Goal: Task Accomplishment & Management: Manage account settings

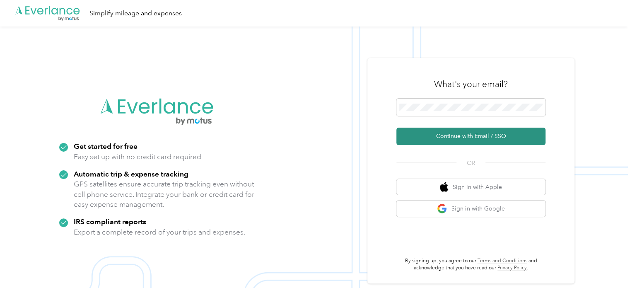
click at [477, 140] on button "Continue with Email / SSO" at bounding box center [471, 136] width 149 height 17
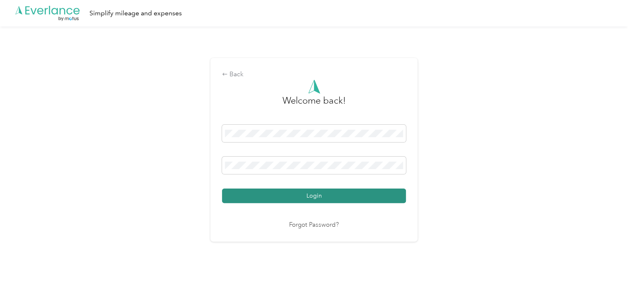
click at [390, 197] on button "Login" at bounding box center [314, 196] width 184 height 15
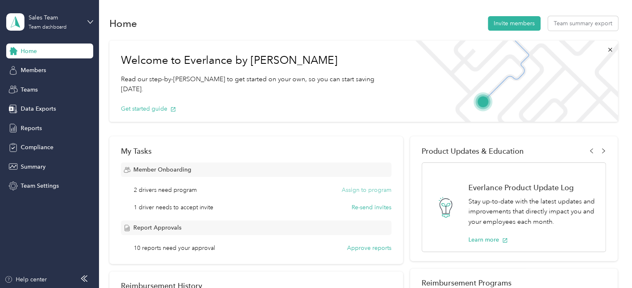
click at [366, 191] on button "Assign to program" at bounding box center [367, 190] width 50 height 9
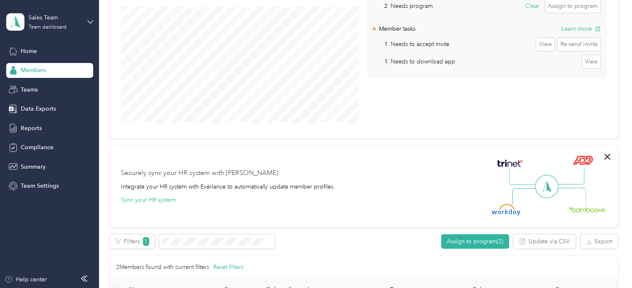
scroll to position [124, 0]
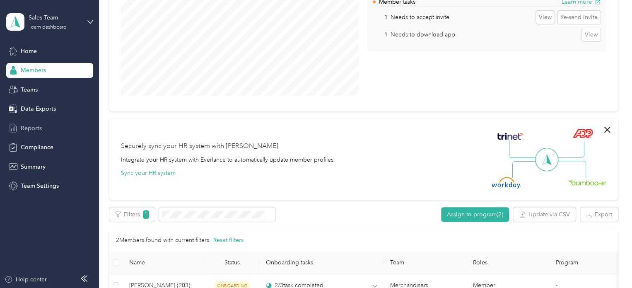
click at [32, 130] on span "Reports" at bounding box center [31, 128] width 21 height 9
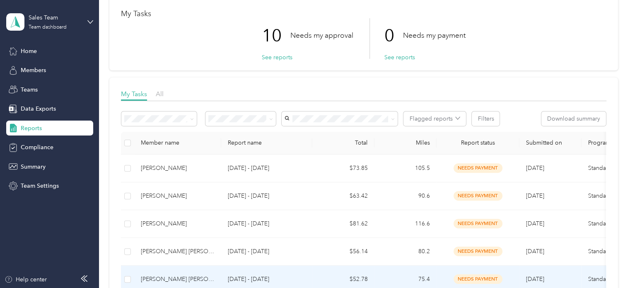
scroll to position [41, 0]
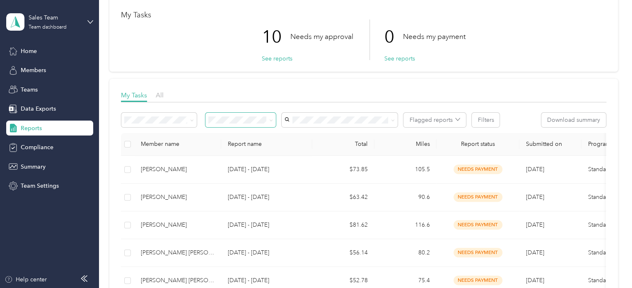
click at [271, 119] on icon at bounding box center [271, 121] width 4 height 4
click at [265, 147] on div "Needs my approval" at bounding box center [240, 149] width 59 height 9
click at [189, 120] on span at bounding box center [190, 120] width 7 height 9
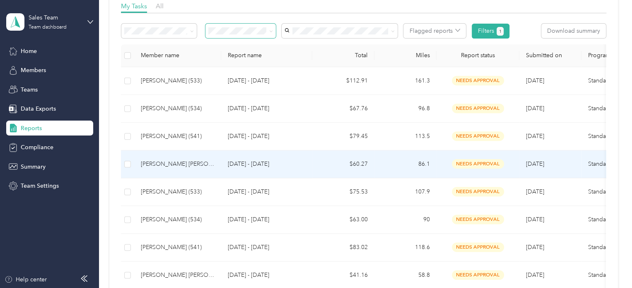
scroll to position [150, 0]
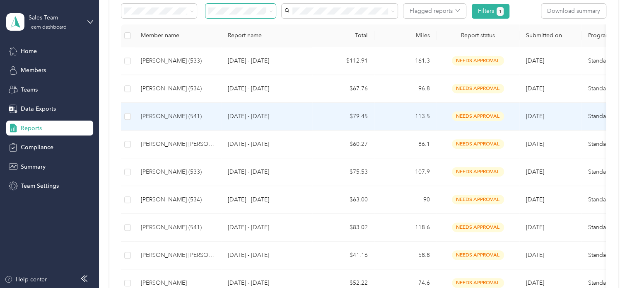
click at [175, 120] on div "[PERSON_NAME] (541)" at bounding box center [178, 116] width 74 height 9
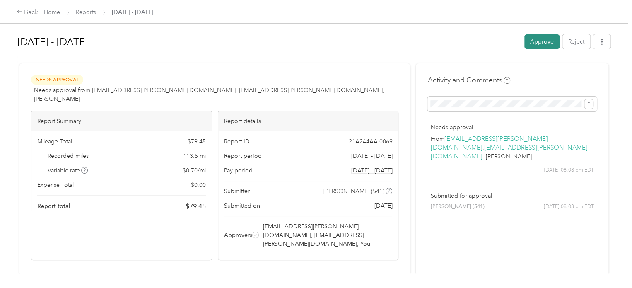
click at [528, 44] on button "Approve" at bounding box center [542, 41] width 35 height 15
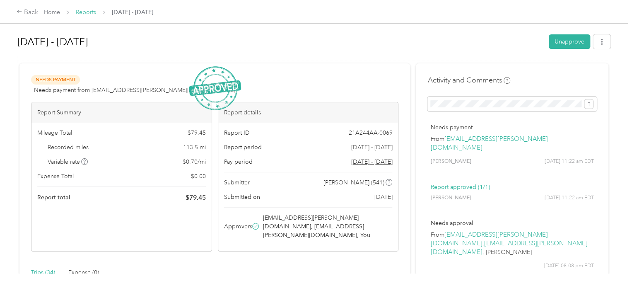
click at [88, 12] on link "Reports" at bounding box center [86, 12] width 20 height 7
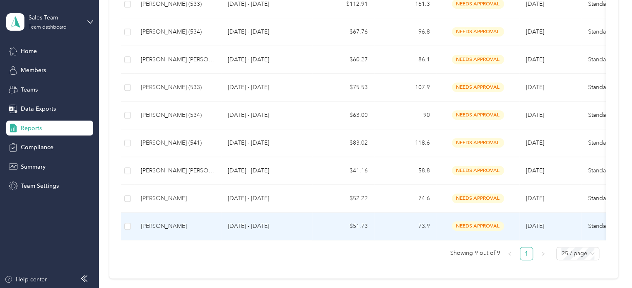
scroll to position [166, 0]
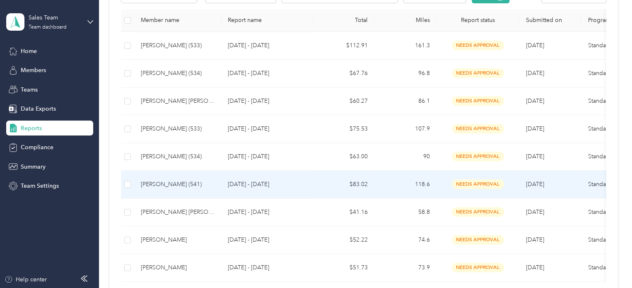
click at [164, 184] on div "[PERSON_NAME] (541)" at bounding box center [178, 184] width 74 height 9
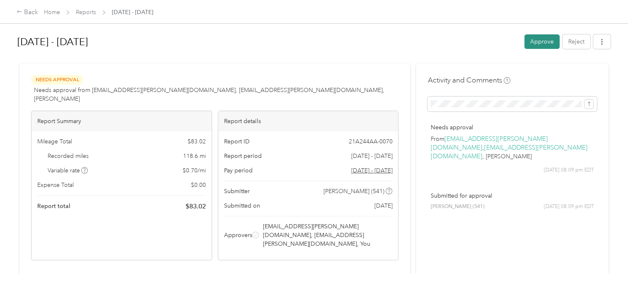
click at [544, 38] on button "Approve" at bounding box center [542, 41] width 35 height 15
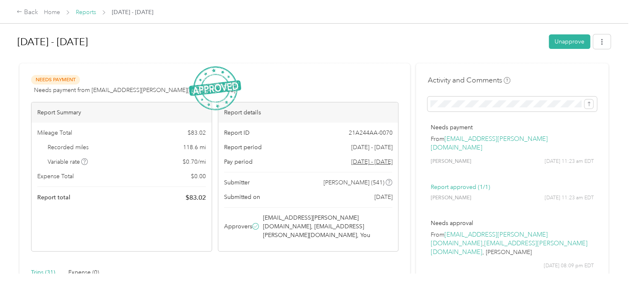
click at [88, 13] on link "Reports" at bounding box center [86, 12] width 20 height 7
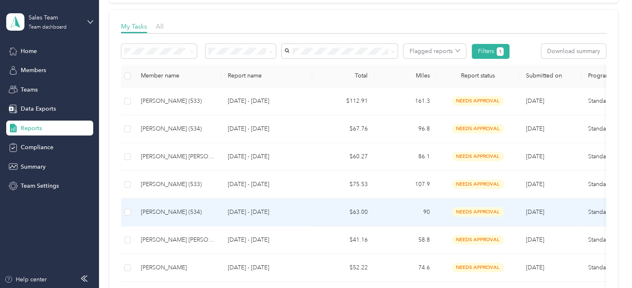
scroll to position [124, 0]
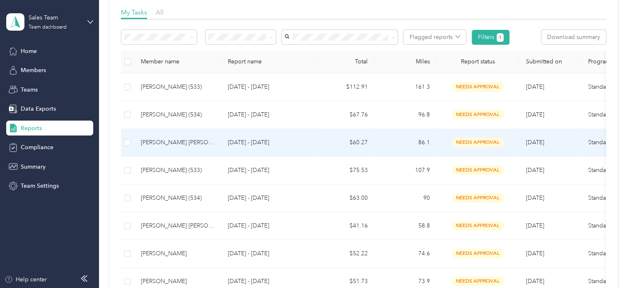
click at [173, 143] on div "[PERSON_NAME] [PERSON_NAME] (532)" at bounding box center [178, 142] width 74 height 9
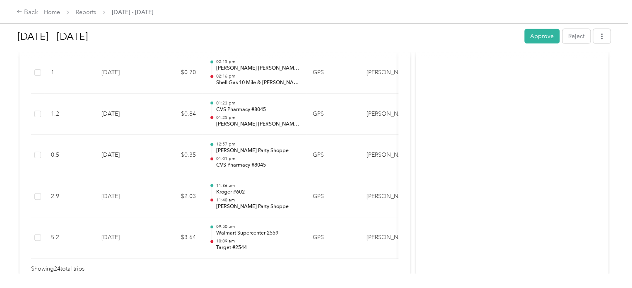
scroll to position [1089, 0]
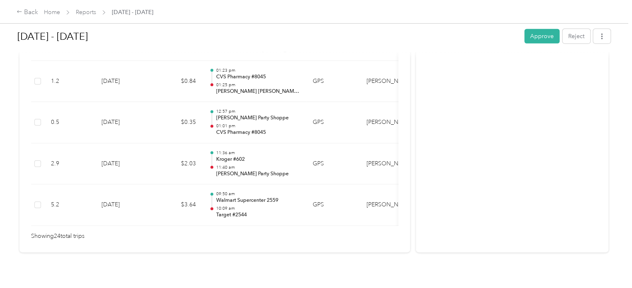
click at [535, 39] on button "Approve" at bounding box center [542, 36] width 35 height 15
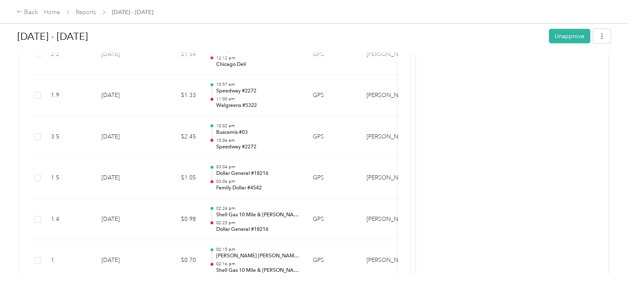
scroll to position [840, 0]
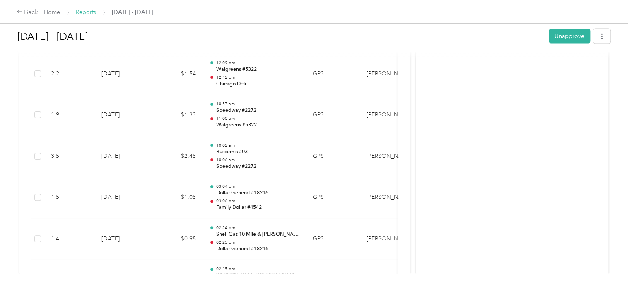
click at [92, 11] on link "Reports" at bounding box center [86, 12] width 20 height 7
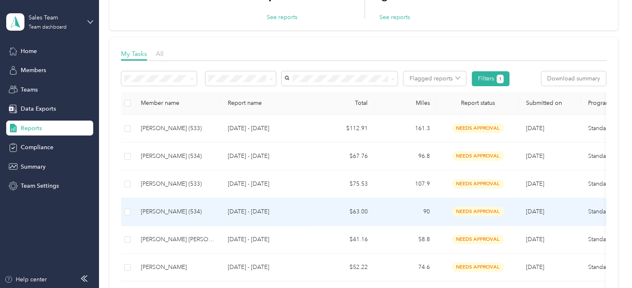
scroll to position [124, 0]
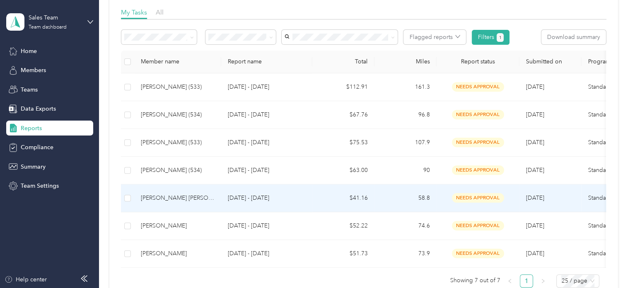
click at [165, 200] on div "[PERSON_NAME] [PERSON_NAME] (532)" at bounding box center [178, 198] width 74 height 9
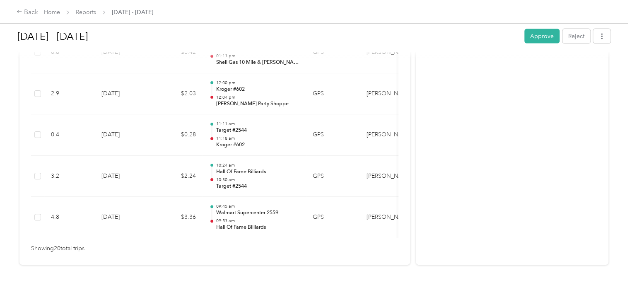
scroll to position [925, 0]
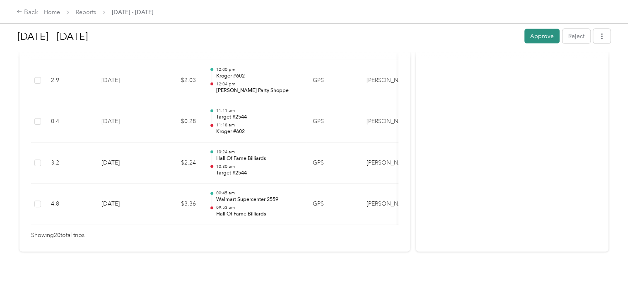
click at [543, 37] on button "Approve" at bounding box center [542, 36] width 35 height 15
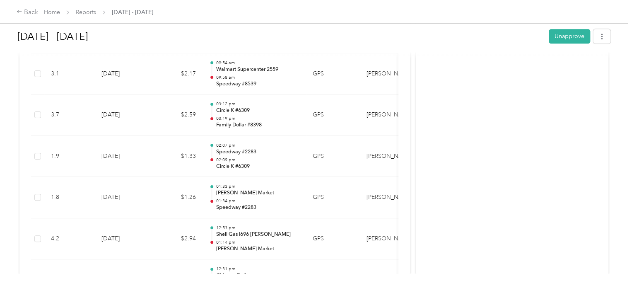
scroll to position [345, 0]
click at [81, 11] on link "Reports" at bounding box center [86, 12] width 20 height 7
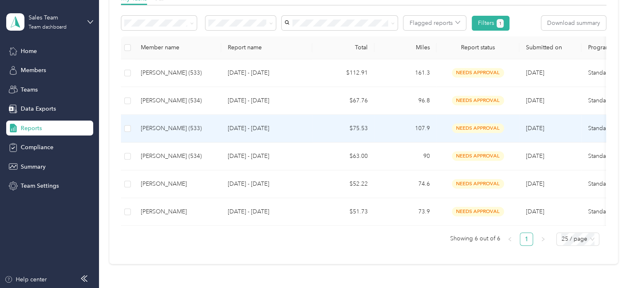
scroll to position [124, 0]
